Goal: Navigation & Orientation: Find specific page/section

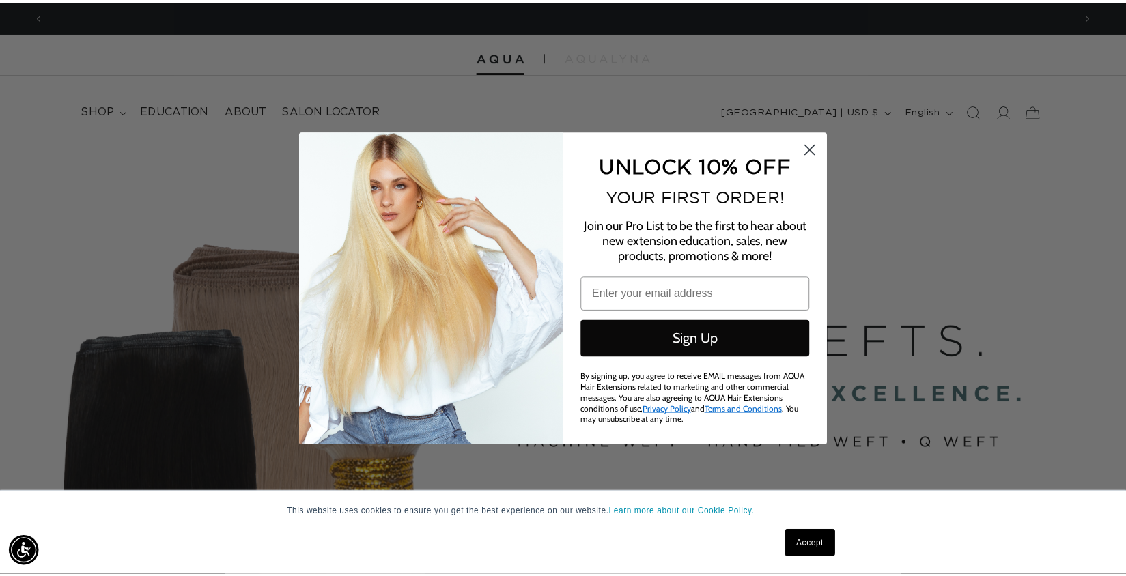
scroll to position [0, 2078]
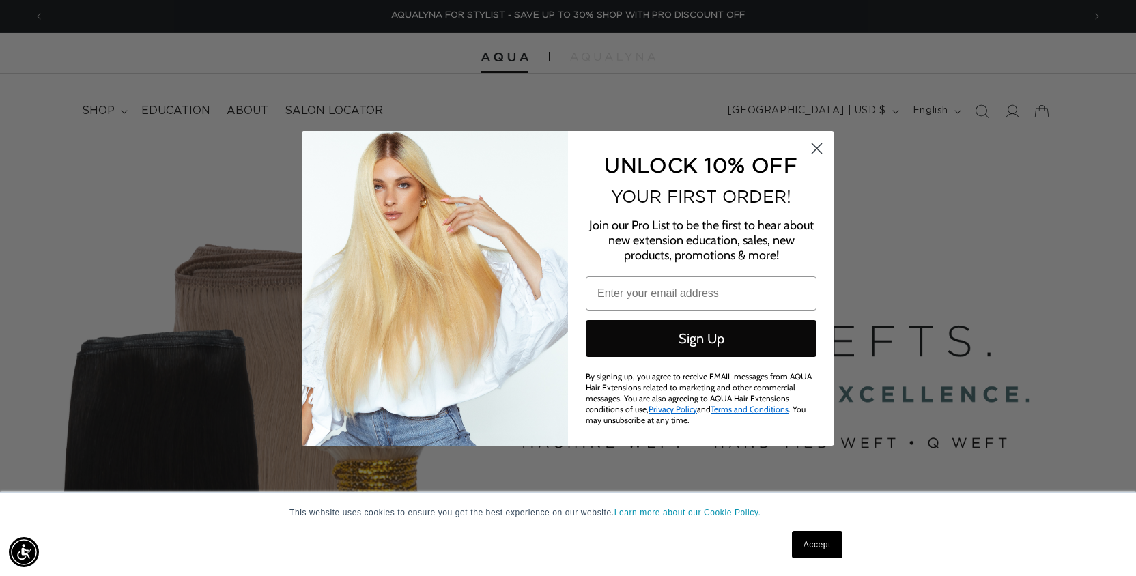
click at [816, 147] on circle "Close dialog" at bounding box center [817, 148] width 23 height 23
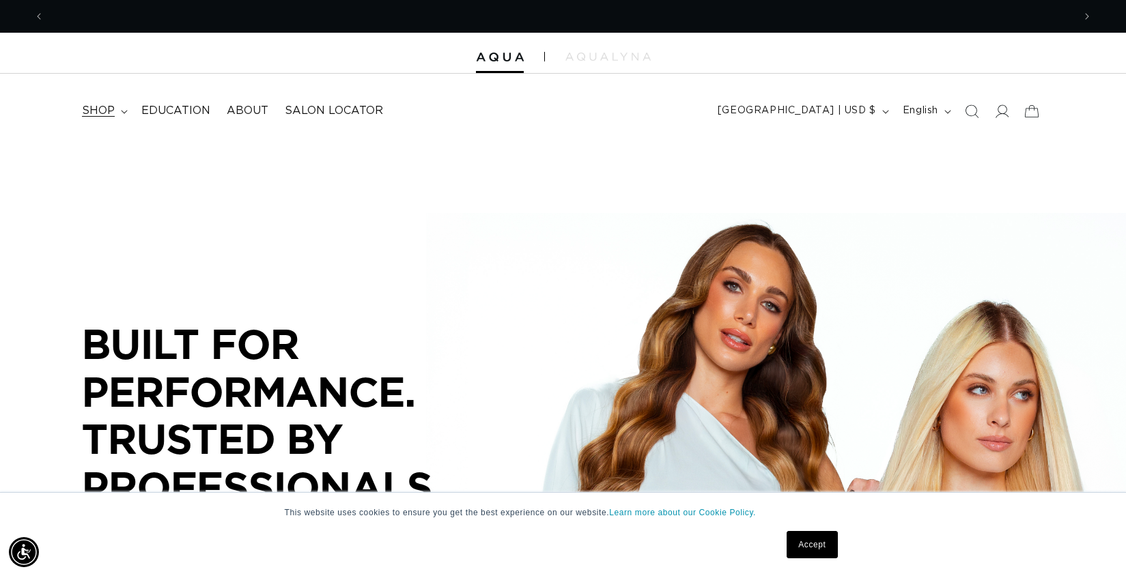
scroll to position [0, 0]
click at [107, 111] on span "shop" at bounding box center [98, 111] width 33 height 14
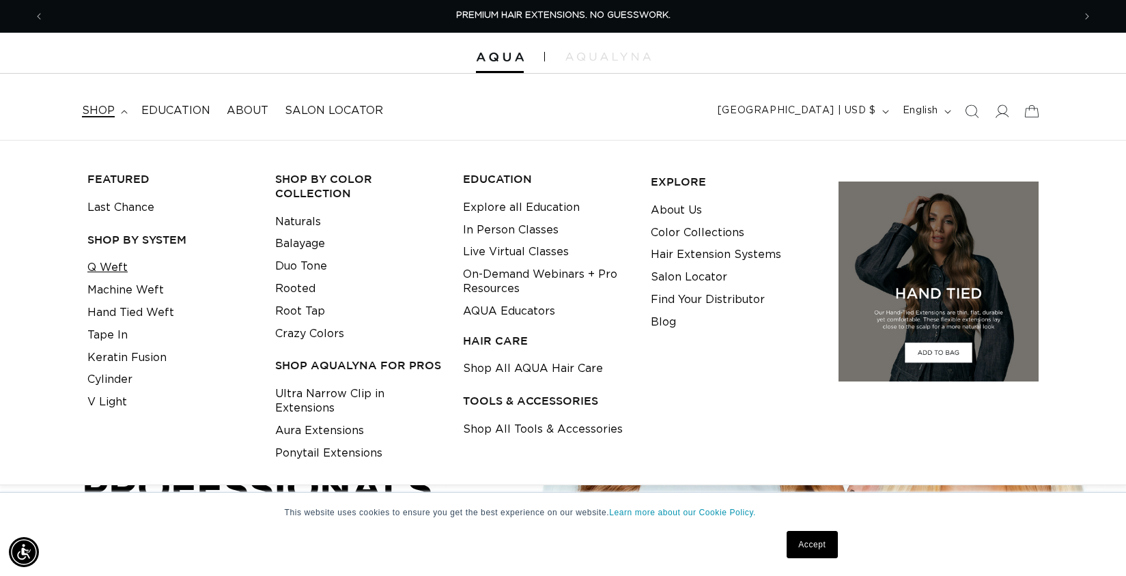
click at [116, 263] on link "Q Weft" at bounding box center [107, 268] width 40 height 23
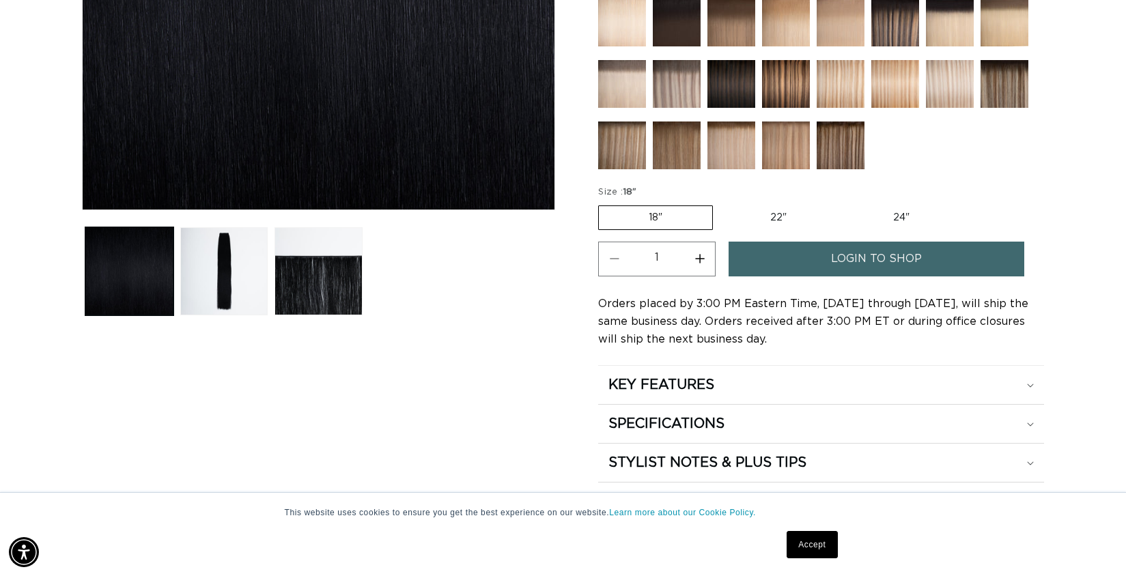
scroll to position [0, 1029]
click at [827, 259] on link "login to shop" at bounding box center [877, 259] width 296 height 35
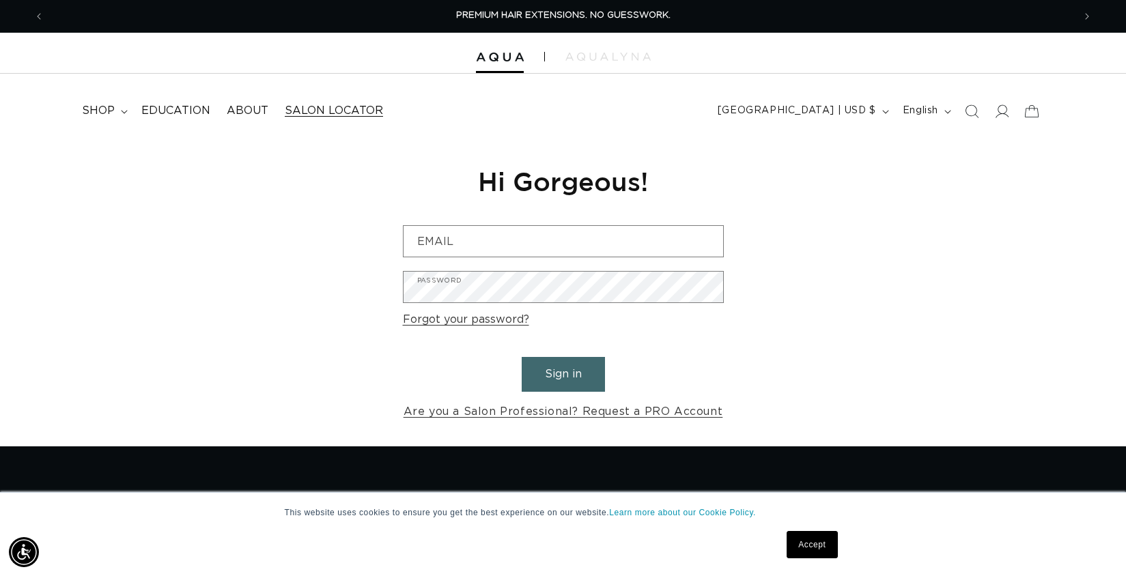
click at [337, 104] on span "Salon Locator" at bounding box center [334, 111] width 98 height 14
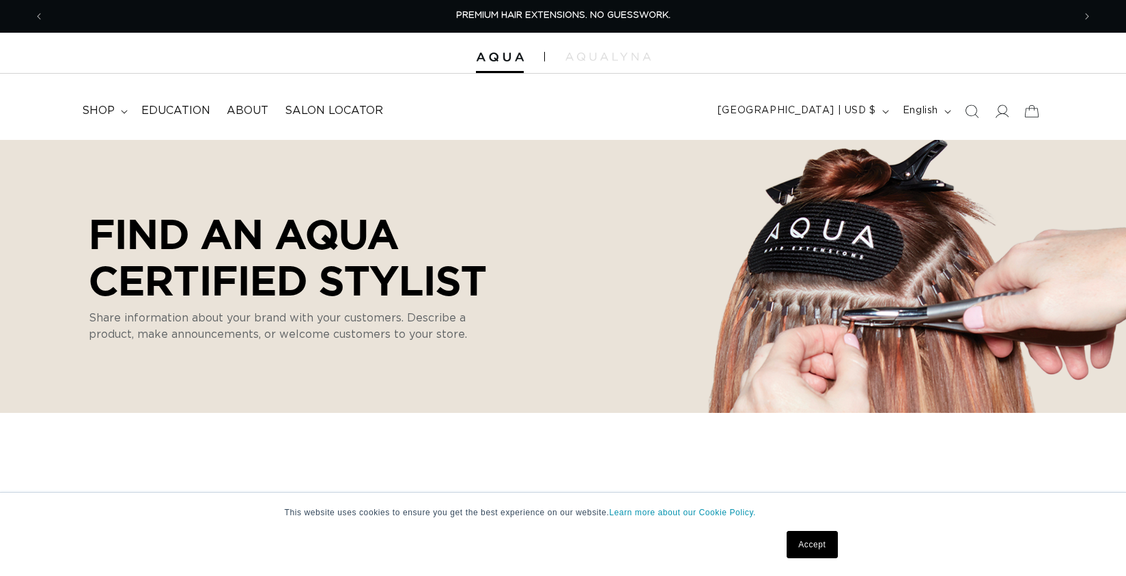
select select "m"
